Goal: Navigation & Orientation: Find specific page/section

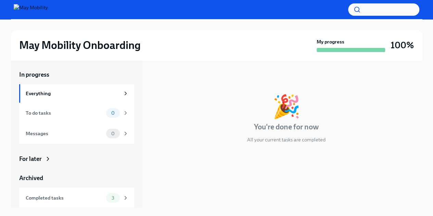
scroll to position [21, 0]
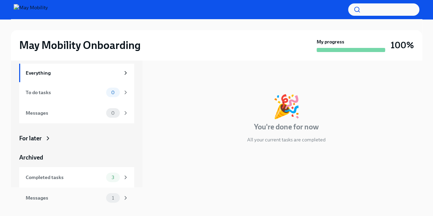
click at [79, 197] on div "Messages" at bounding box center [65, 198] width 78 height 8
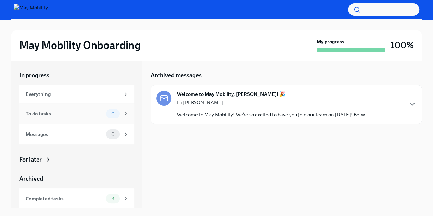
click at [84, 112] on div "To do tasks" at bounding box center [65, 114] width 78 height 8
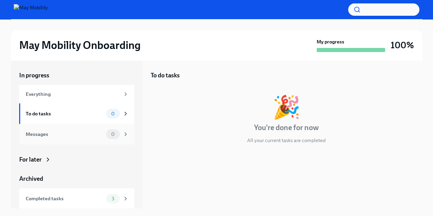
click at [75, 135] on div "Messages" at bounding box center [65, 135] width 78 height 8
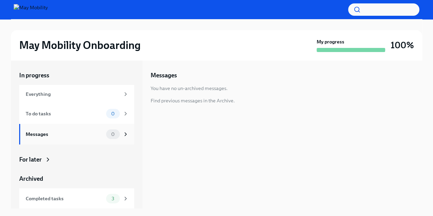
scroll to position [21, 0]
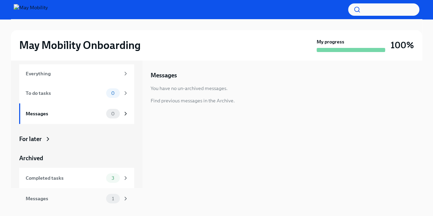
click at [63, 201] on div "Messages" at bounding box center [65, 199] width 78 height 8
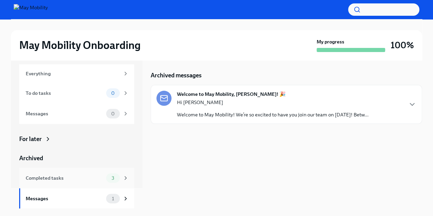
click at [73, 181] on div "Completed tasks" at bounding box center [65, 178] width 78 height 8
